Goal: Task Accomplishment & Management: Manage account settings

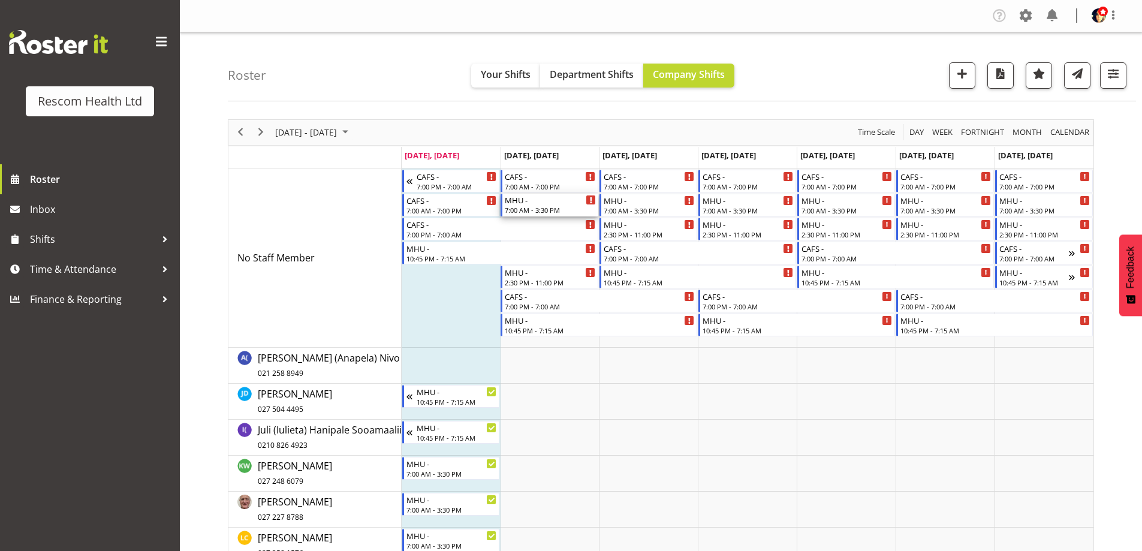
click at [544, 205] on div "MHU - 7:00 AM - 3:30 PM" at bounding box center [550, 205] width 91 height 23
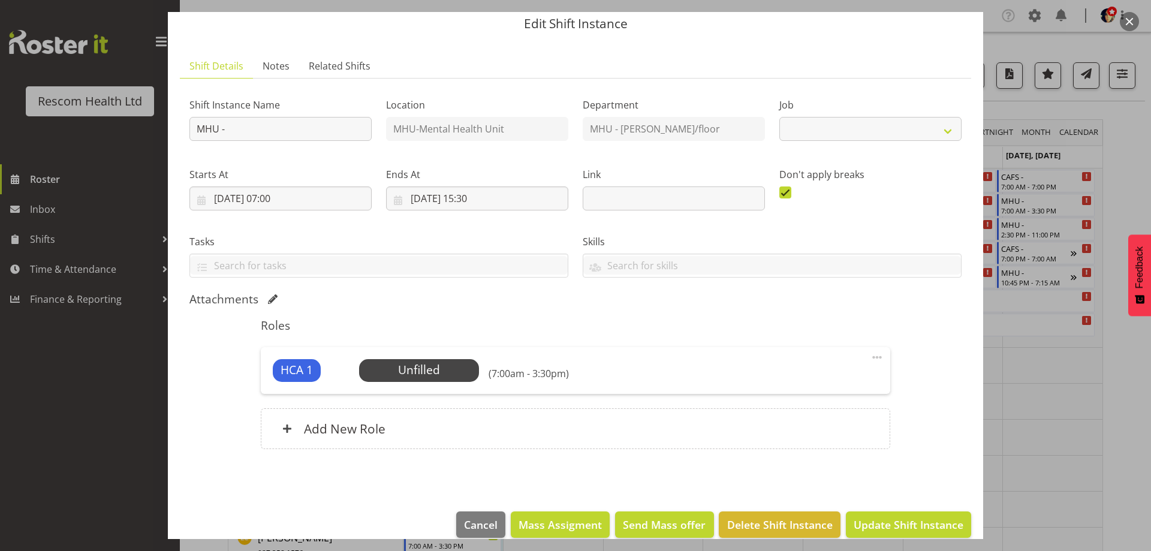
scroll to position [59, 0]
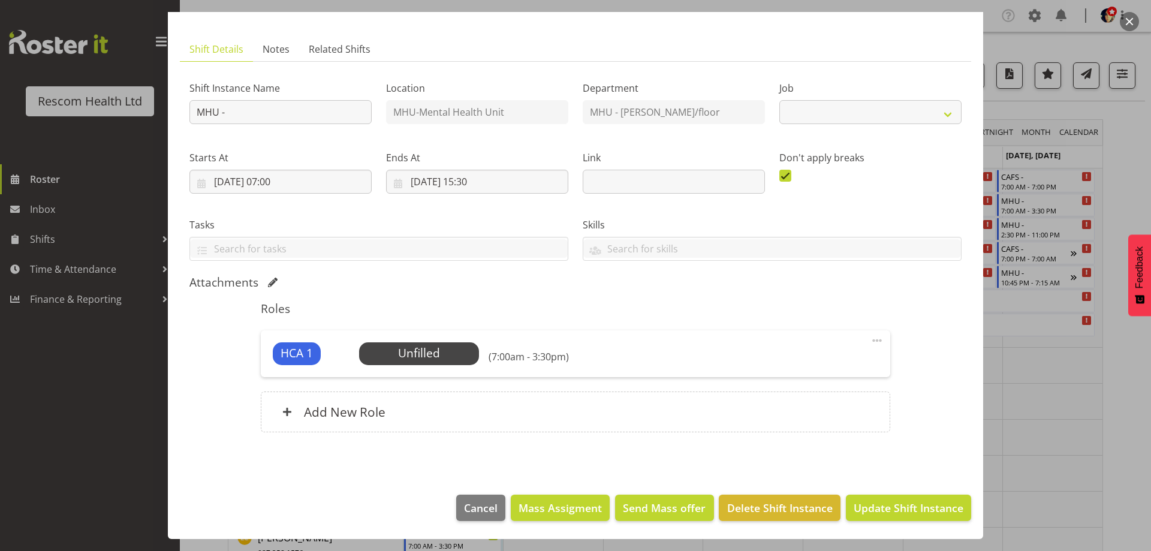
select select "4188"
click at [422, 353] on span "Select Employee" at bounding box center [418, 353] width 89 height 17
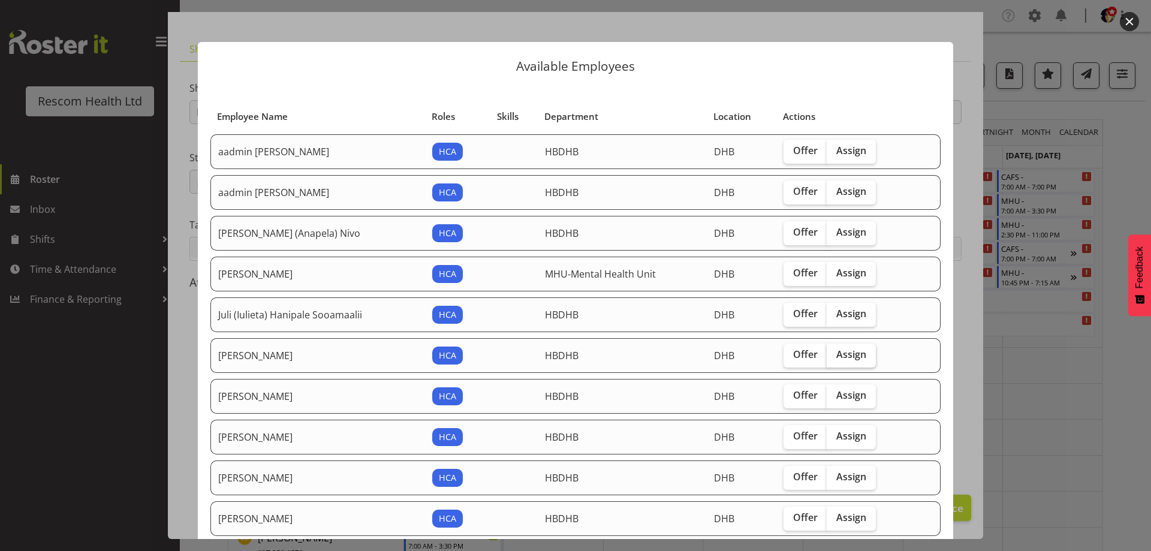
click at [852, 353] on span "Assign" at bounding box center [851, 354] width 30 height 12
click at [835, 353] on input "Assign" at bounding box center [831, 355] width 8 height 8
checkbox input "true"
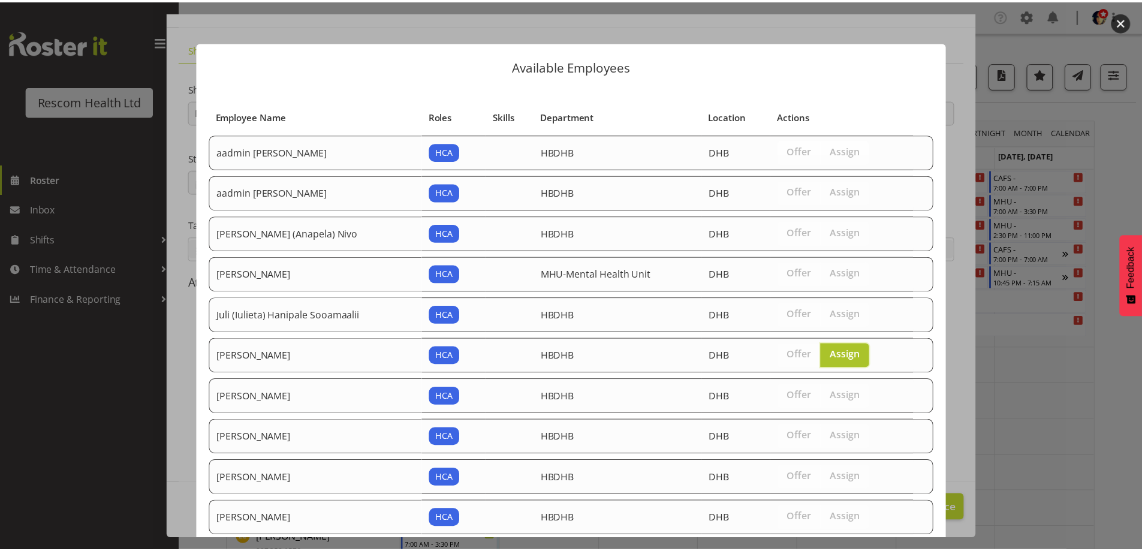
scroll to position [113, 0]
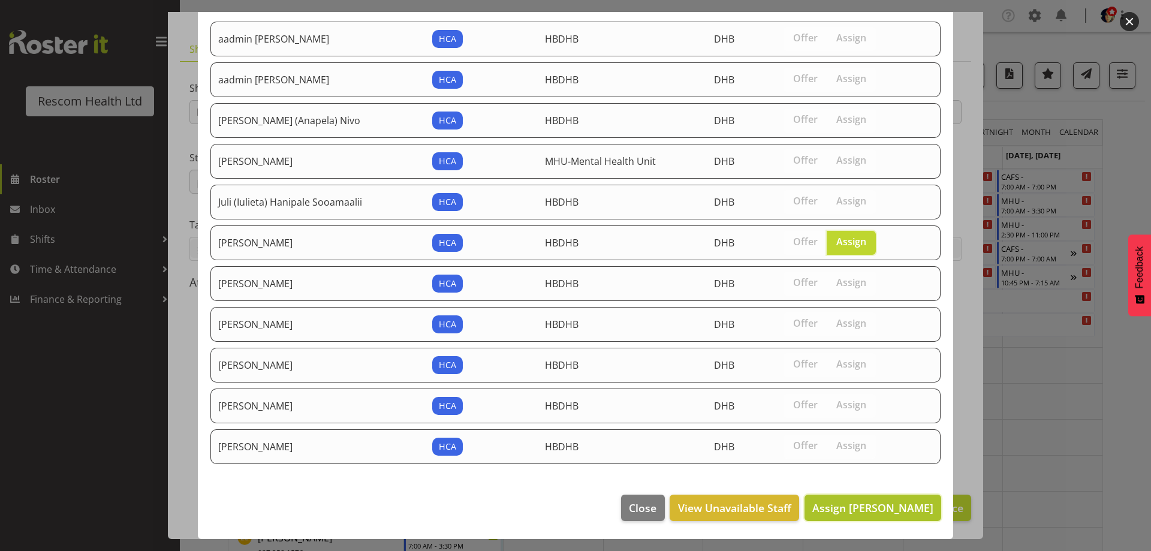
click at [873, 514] on span "Assign [PERSON_NAME]" at bounding box center [872, 508] width 121 height 14
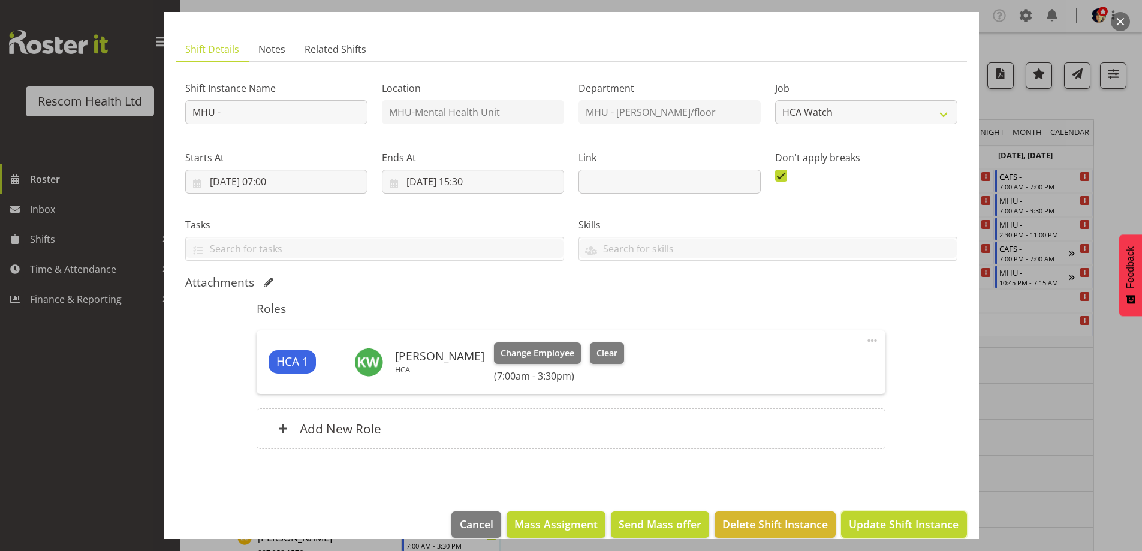
click at [902, 523] on span "Update Shift Instance" at bounding box center [904, 524] width 110 height 16
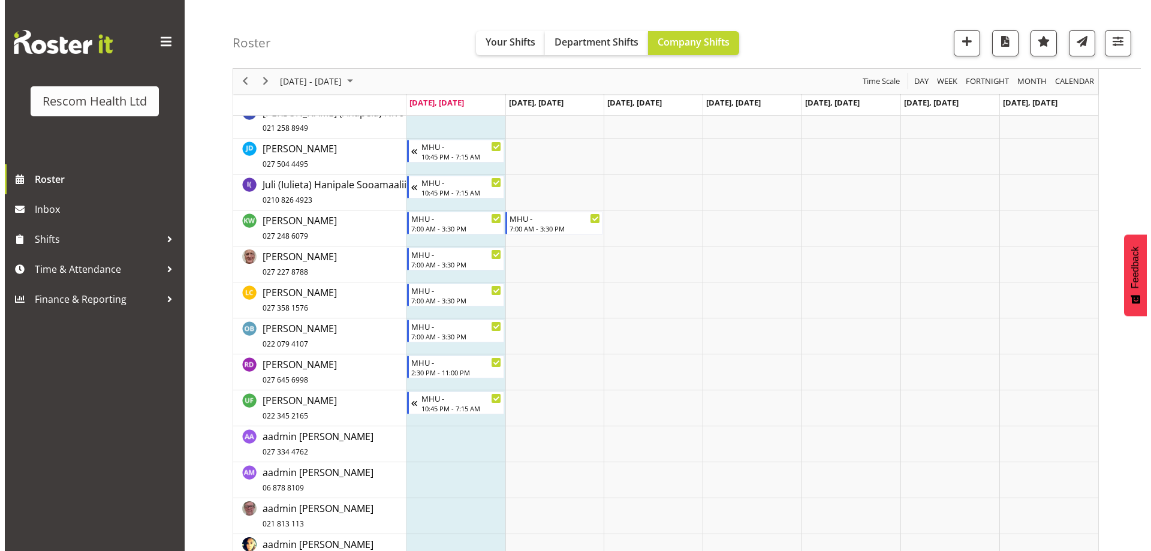
scroll to position [274, 0]
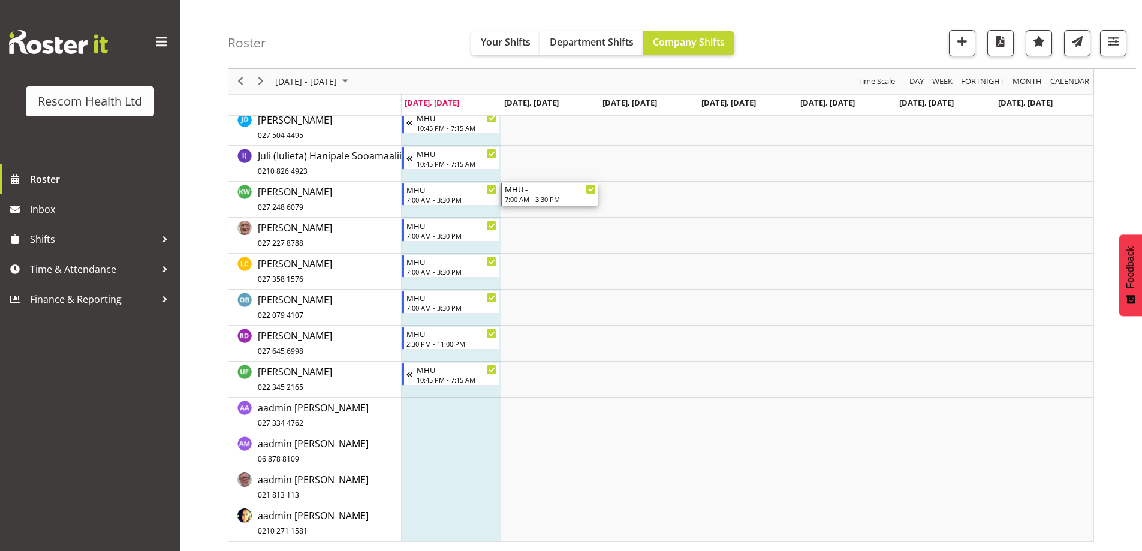
click at [550, 191] on div "MHU -" at bounding box center [550, 189] width 91 height 12
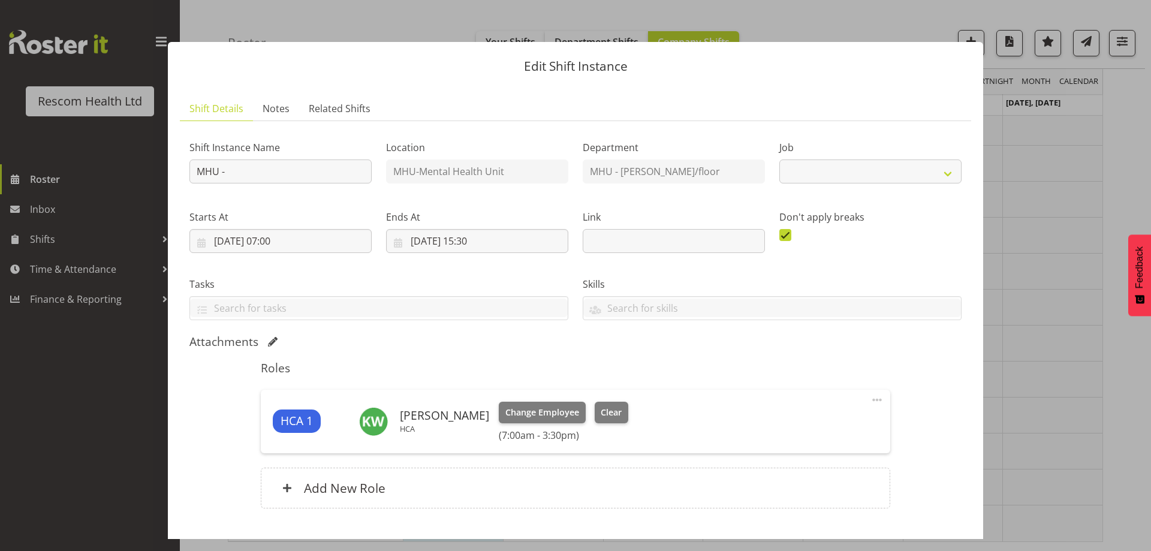
select select "4188"
click at [344, 490] on h6 "Add New Role" at bounding box center [345, 488] width 82 height 16
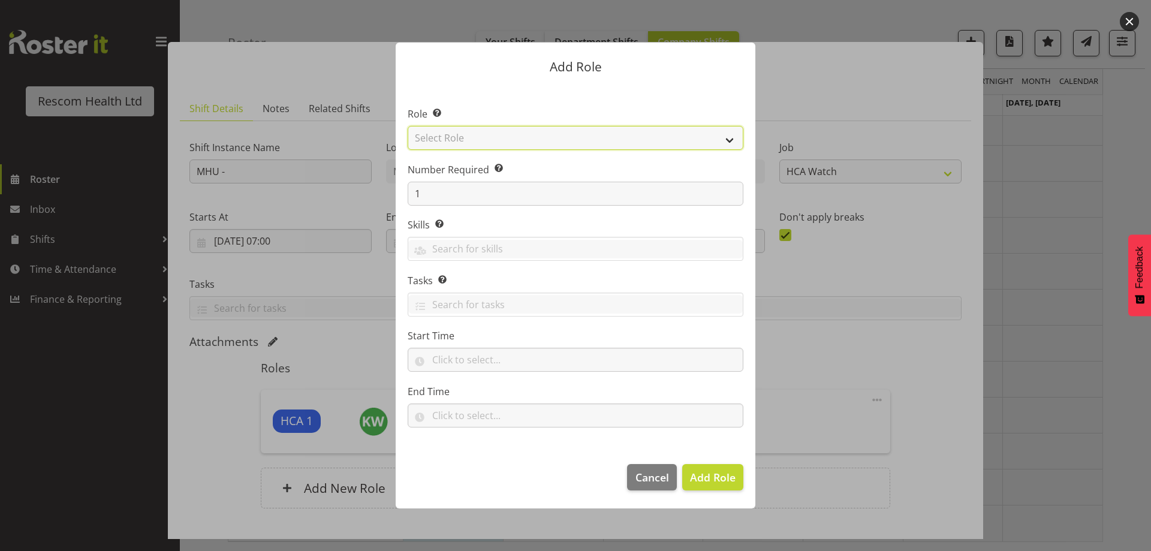
click at [480, 136] on select "Select Role HCA" at bounding box center [576, 138] width 336 height 24
select select "1100"
click at [408, 126] on select "Select Role HCA" at bounding box center [576, 138] width 336 height 24
drag, startPoint x: 724, startPoint y: 471, endPoint x: 435, endPoint y: 491, distance: 289.1
click at [710, 474] on span "Add Role" at bounding box center [713, 477] width 46 height 14
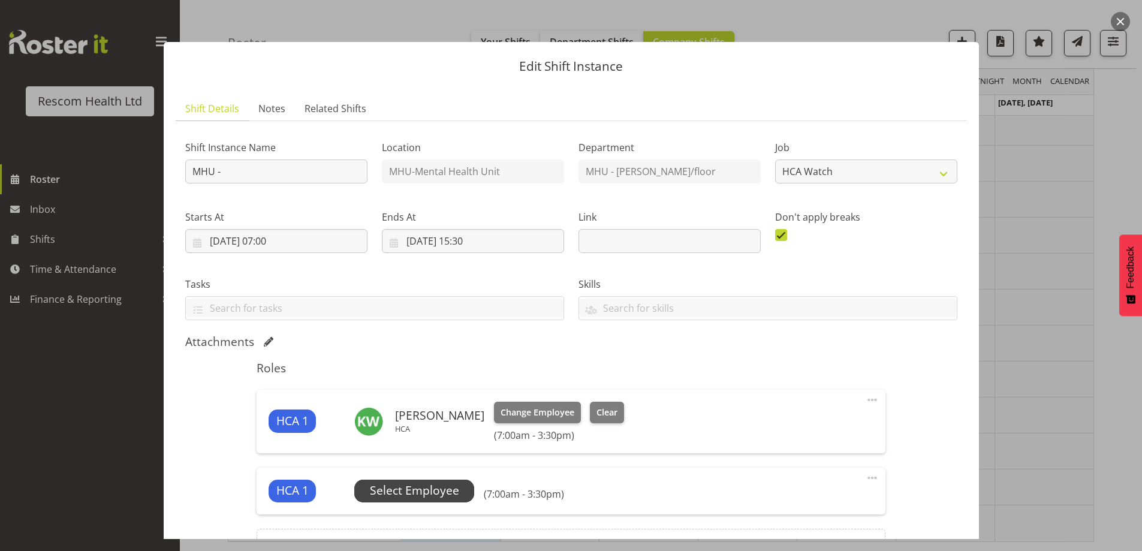
click at [375, 490] on span "Select Employee" at bounding box center [414, 490] width 89 height 17
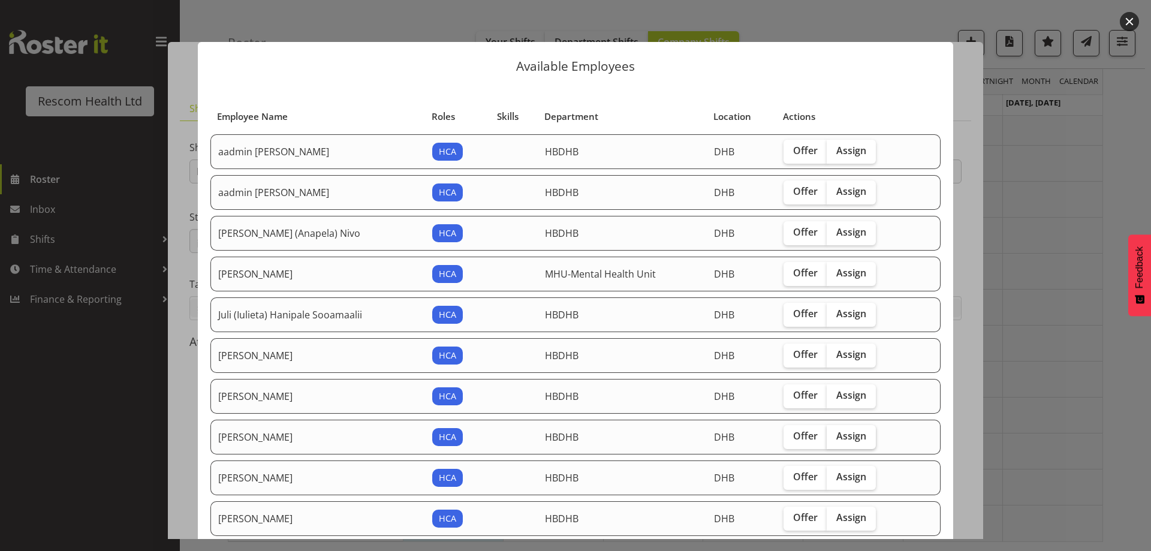
click at [858, 435] on span "Assign" at bounding box center [851, 436] width 30 height 12
click at [835, 435] on input "Assign" at bounding box center [831, 436] width 8 height 8
checkbox input "true"
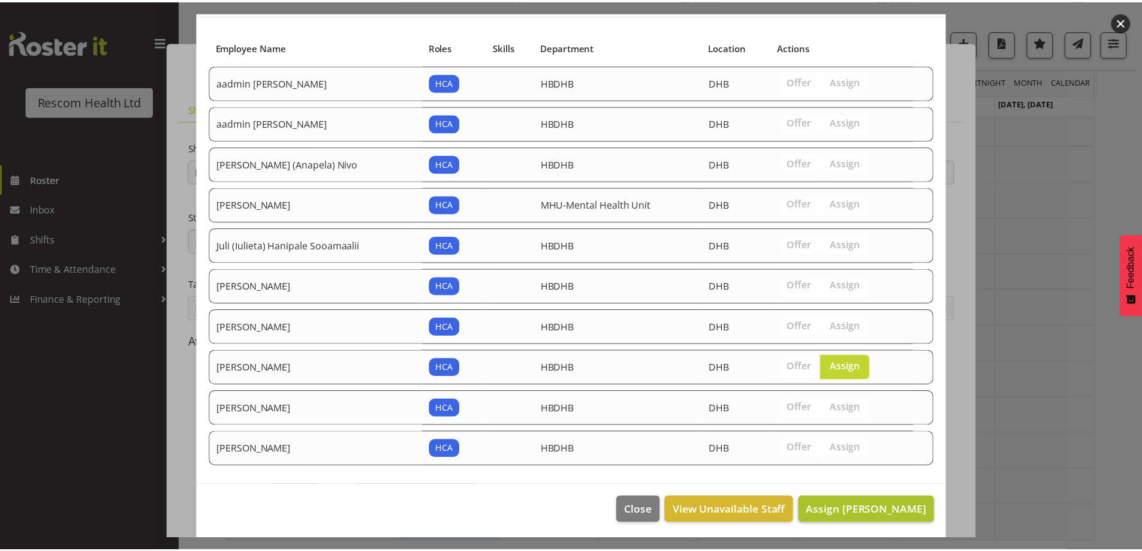
scroll to position [72, 0]
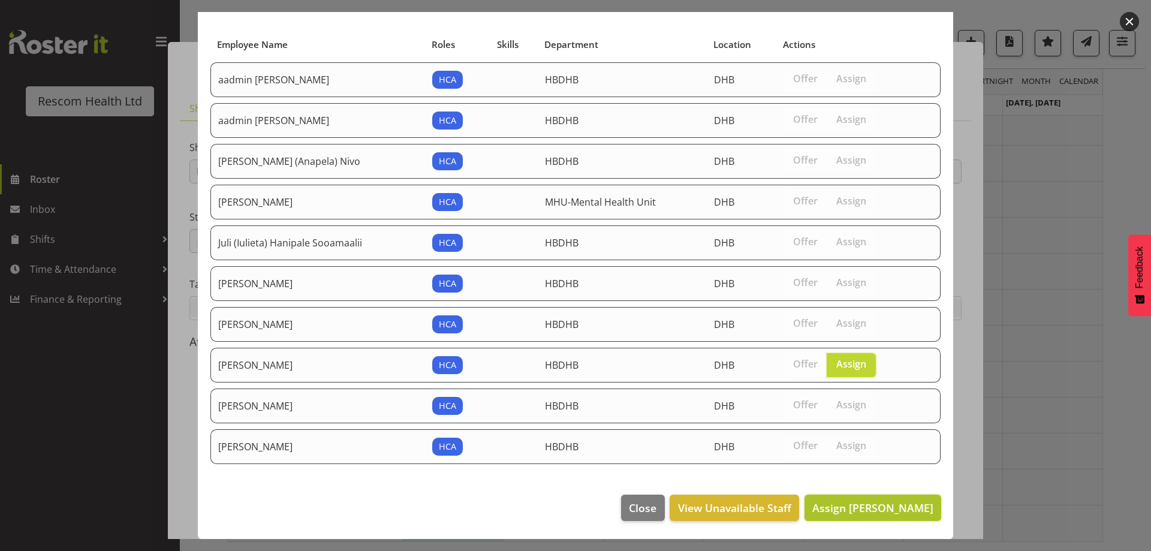
click at [877, 514] on span "Assign [PERSON_NAME]" at bounding box center [872, 508] width 121 height 14
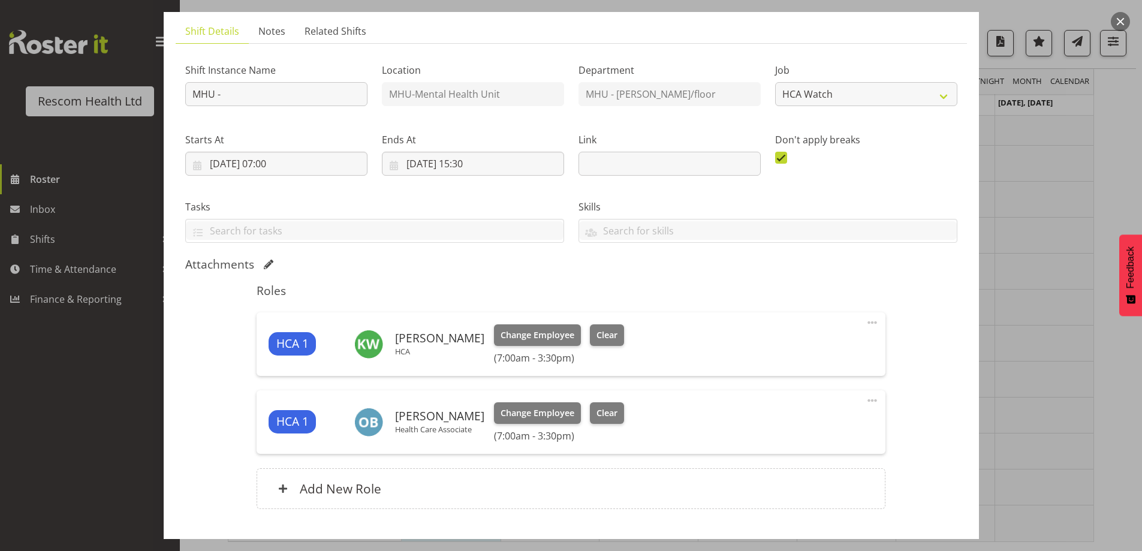
scroll to position [154, 0]
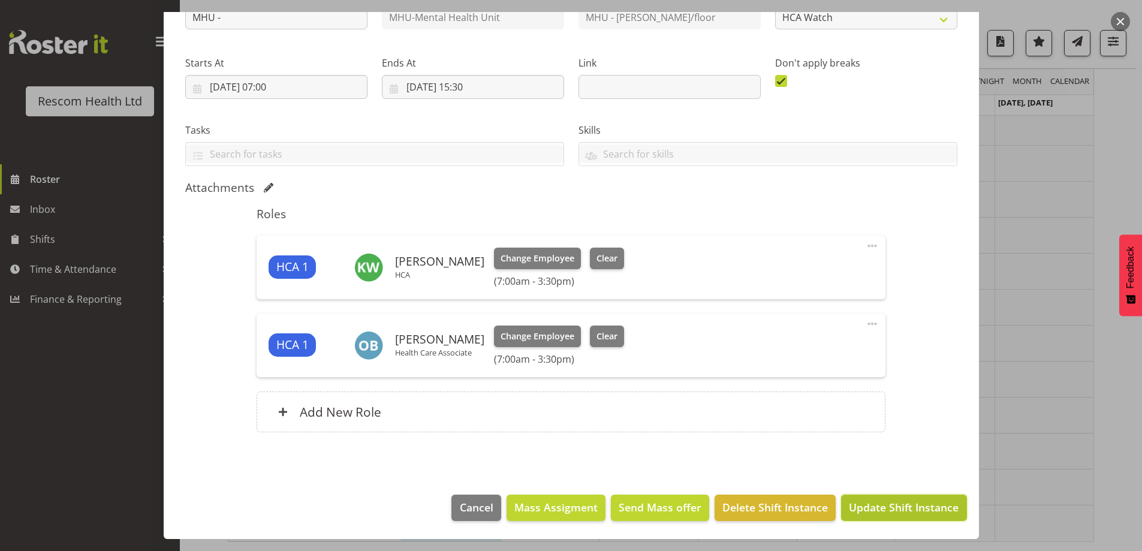
click at [911, 505] on span "Update Shift Instance" at bounding box center [904, 507] width 110 height 16
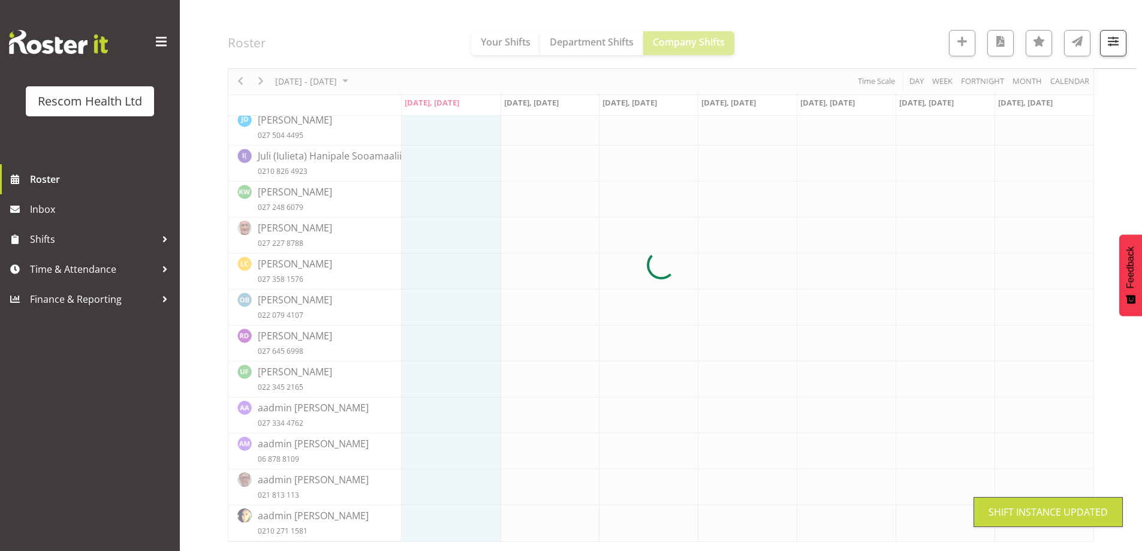
scroll to position [131, 0]
